Goal: Task Accomplishment & Management: Manage account settings

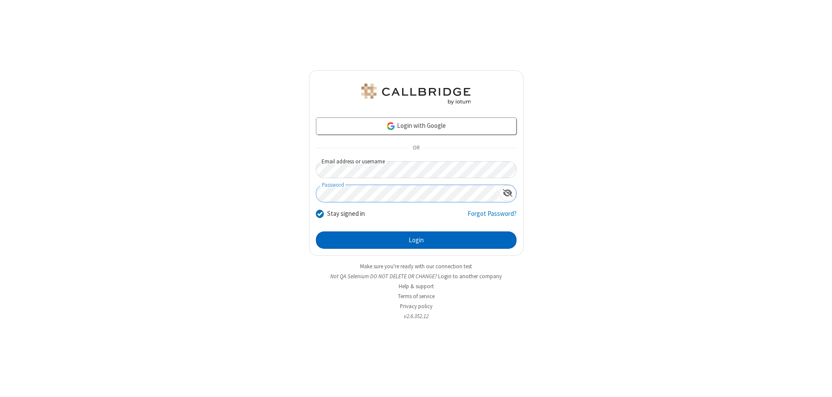
click at [416, 240] on button "Login" at bounding box center [416, 239] width 201 height 17
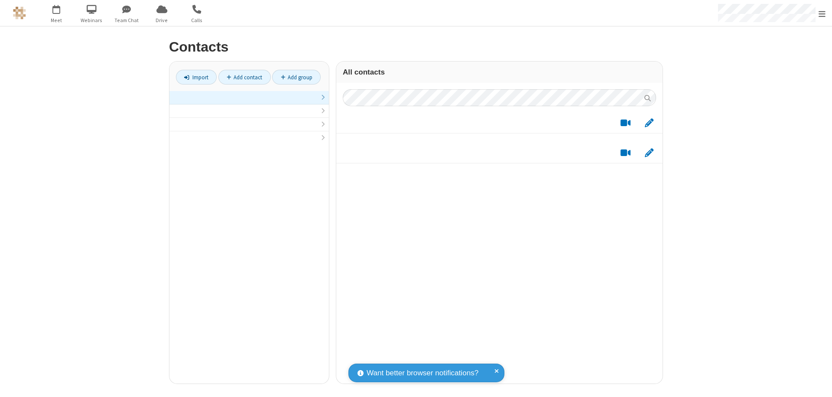
click at [249, 102] on link at bounding box center [248, 97] width 159 height 13
click at [244, 77] on link "Add contact" at bounding box center [244, 77] width 52 height 15
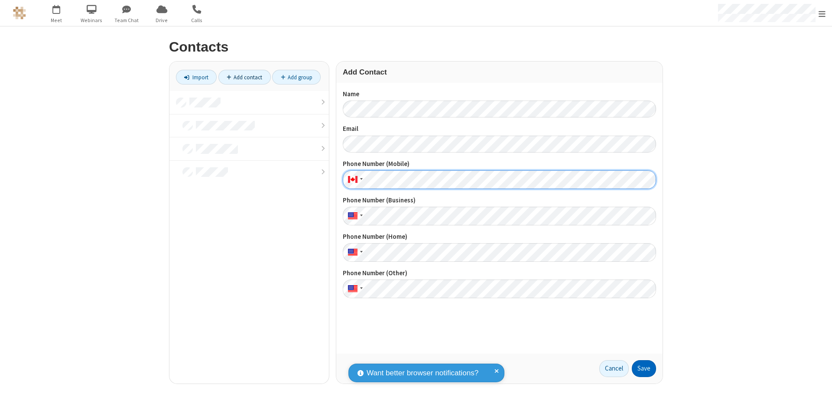
click at [644, 368] on button "Save" at bounding box center [644, 368] width 24 height 17
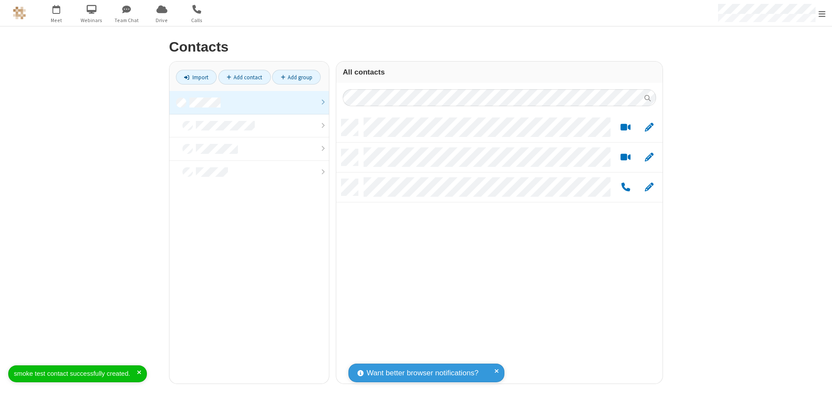
scroll to position [264, 320]
click at [244, 77] on link "Add contact" at bounding box center [244, 77] width 52 height 15
